Goal: Task Accomplishment & Management: Use online tool/utility

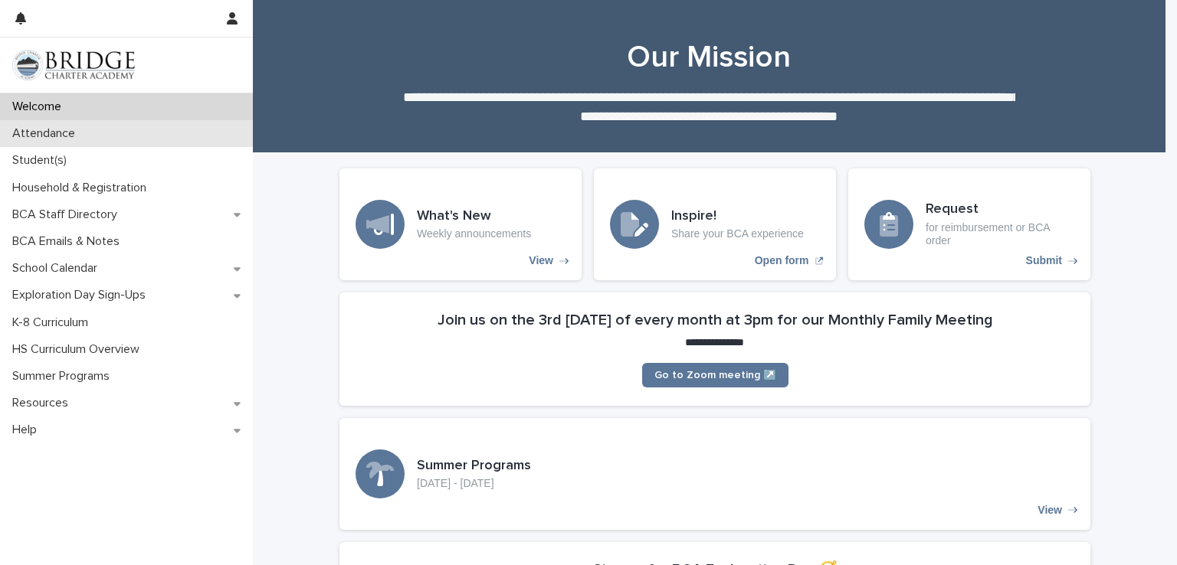
click at [58, 136] on p "Attendance" at bounding box center [46, 133] width 81 height 15
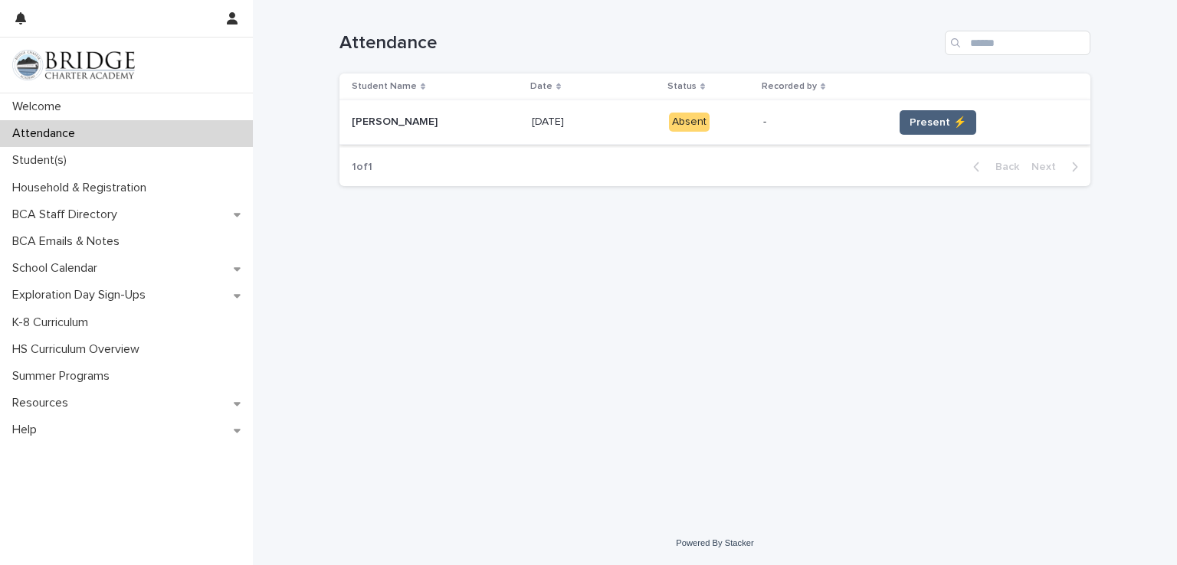
click at [935, 129] on span "Present ⚡" at bounding box center [937, 122] width 57 height 15
